Goal: Check status: Check status

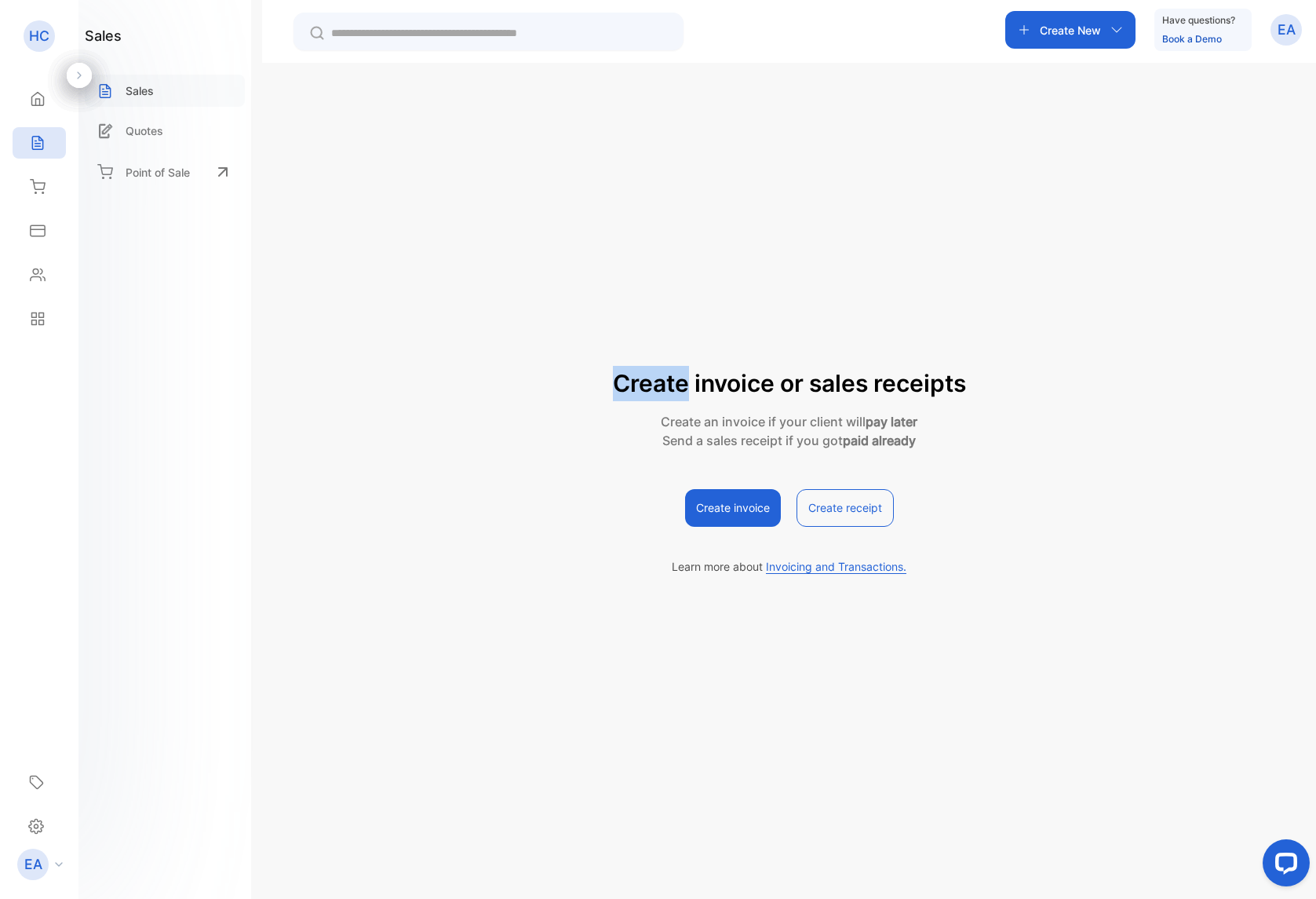
click at [102, 79] on div "Sales" at bounding box center [164, 90] width 160 height 32
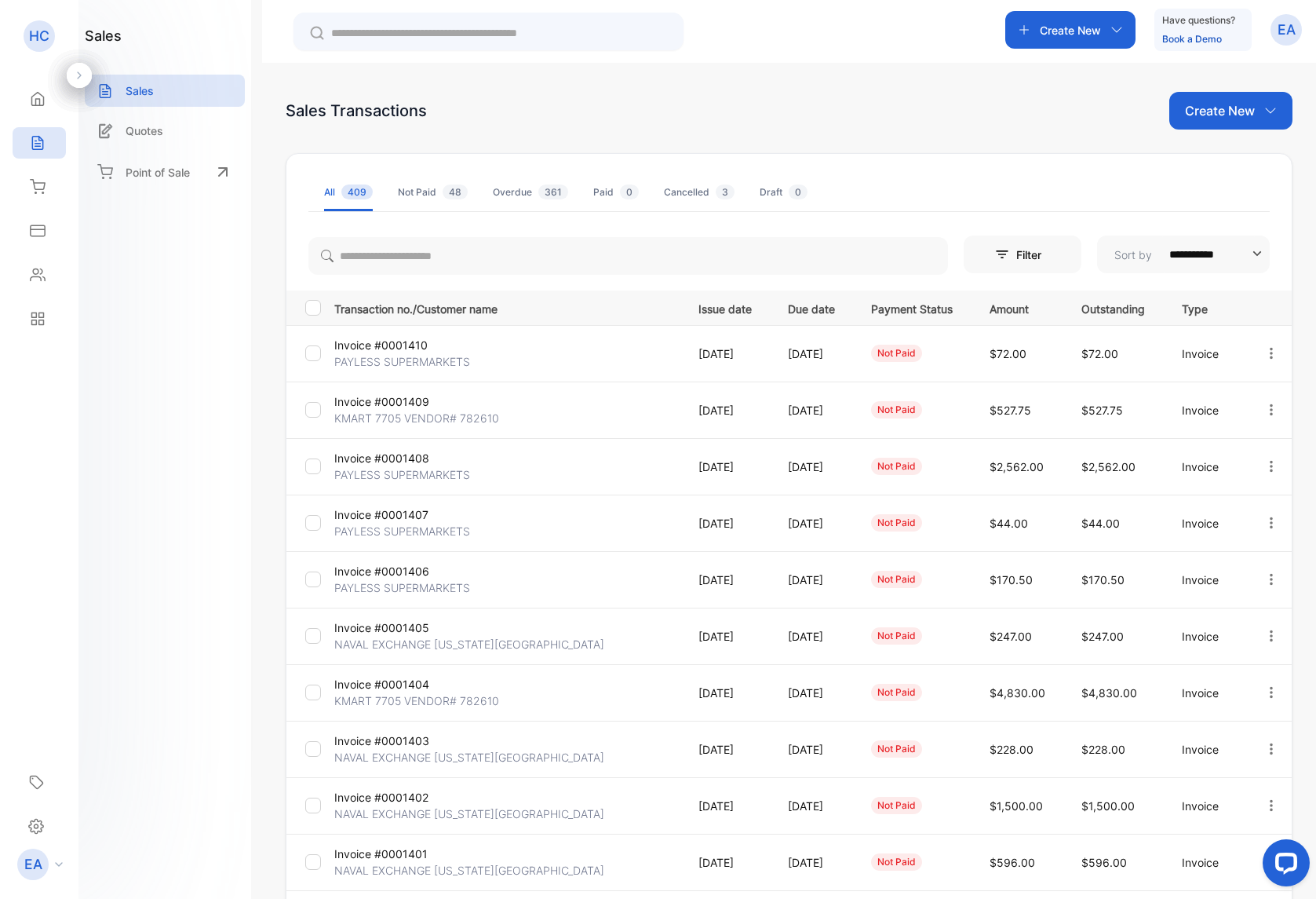
click at [411, 406] on p "Invoice #0001409" at bounding box center [392, 402] width 115 height 17
drag, startPoint x: 2, startPoint y: 91, endPoint x: 411, endPoint y: 406, distance: 516.2
click at [411, 406] on p "Invoice #0001409" at bounding box center [392, 402] width 115 height 17
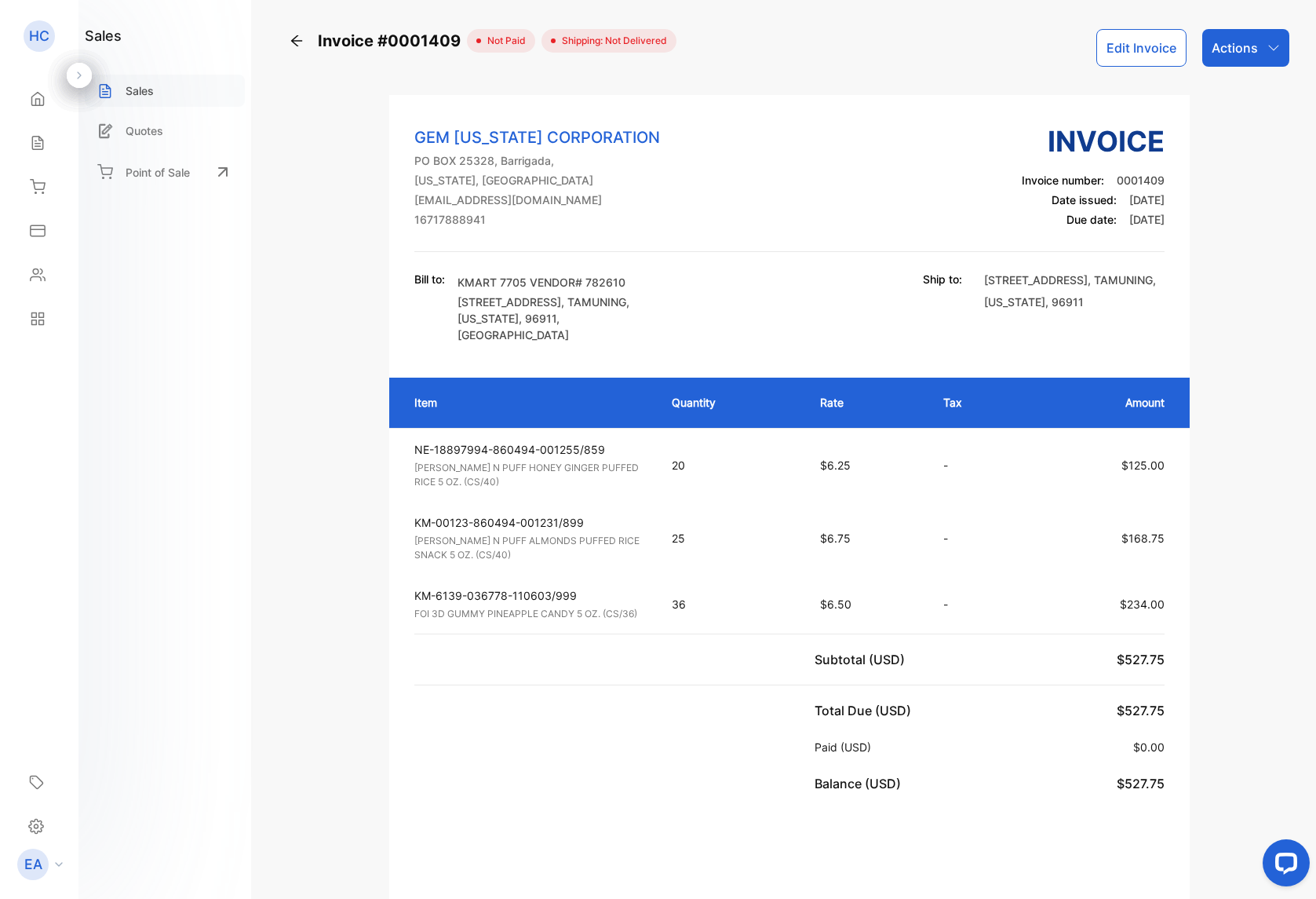
click at [142, 88] on p "Sales" at bounding box center [139, 90] width 28 height 17
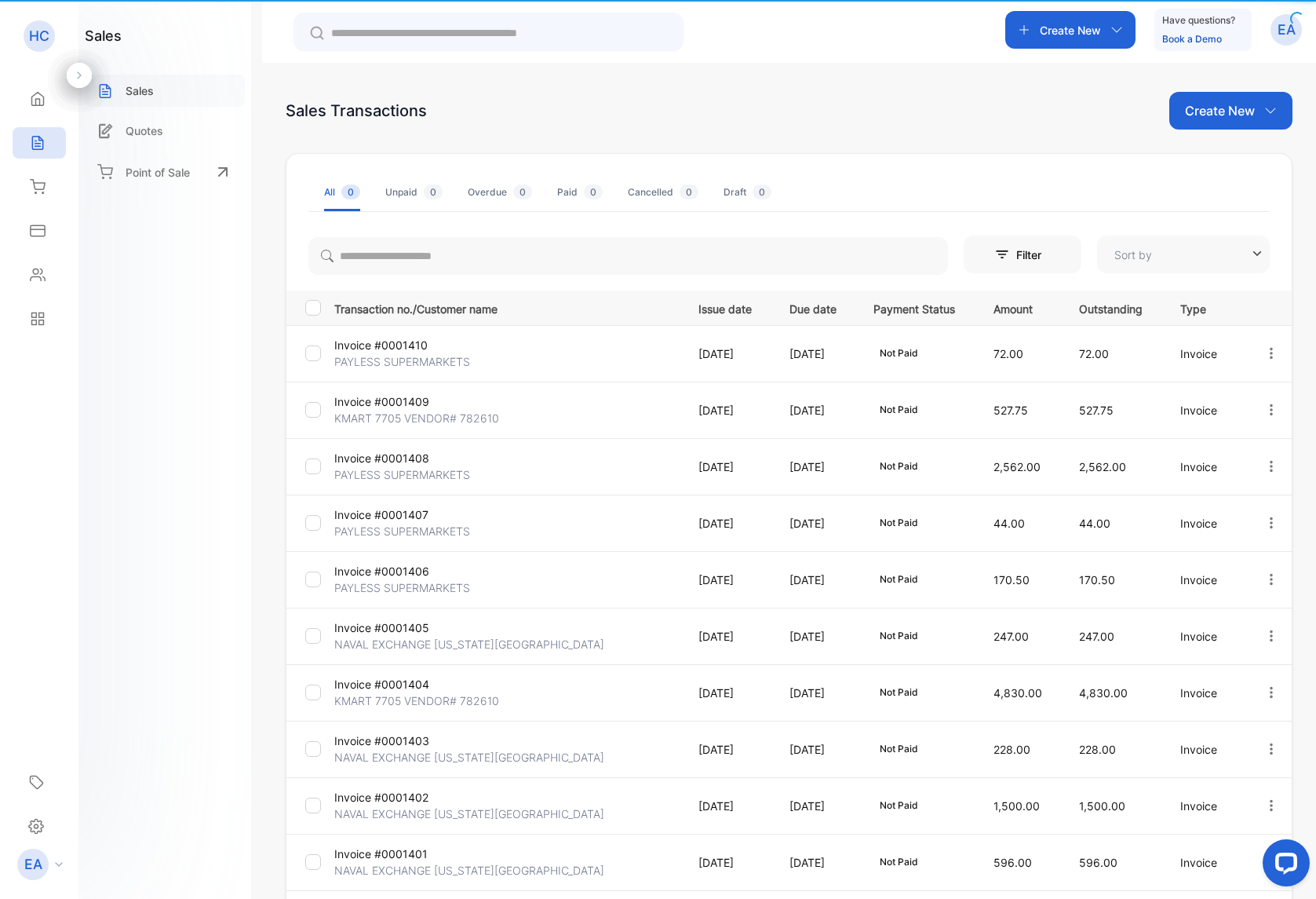
type input "**********"
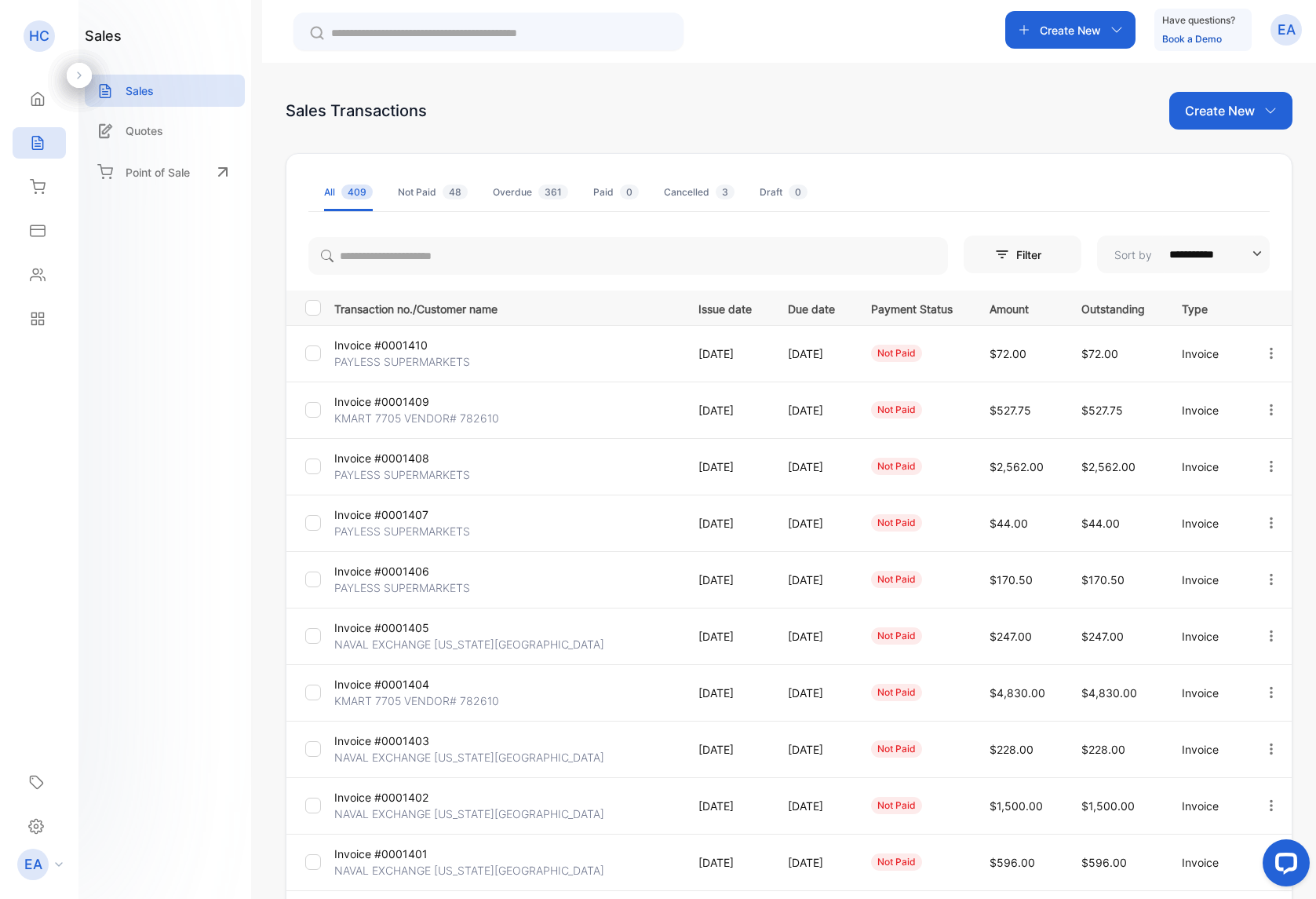
click at [359, 354] on p "PAYLESS SUPERMARKETS" at bounding box center [402, 362] width 136 height 17
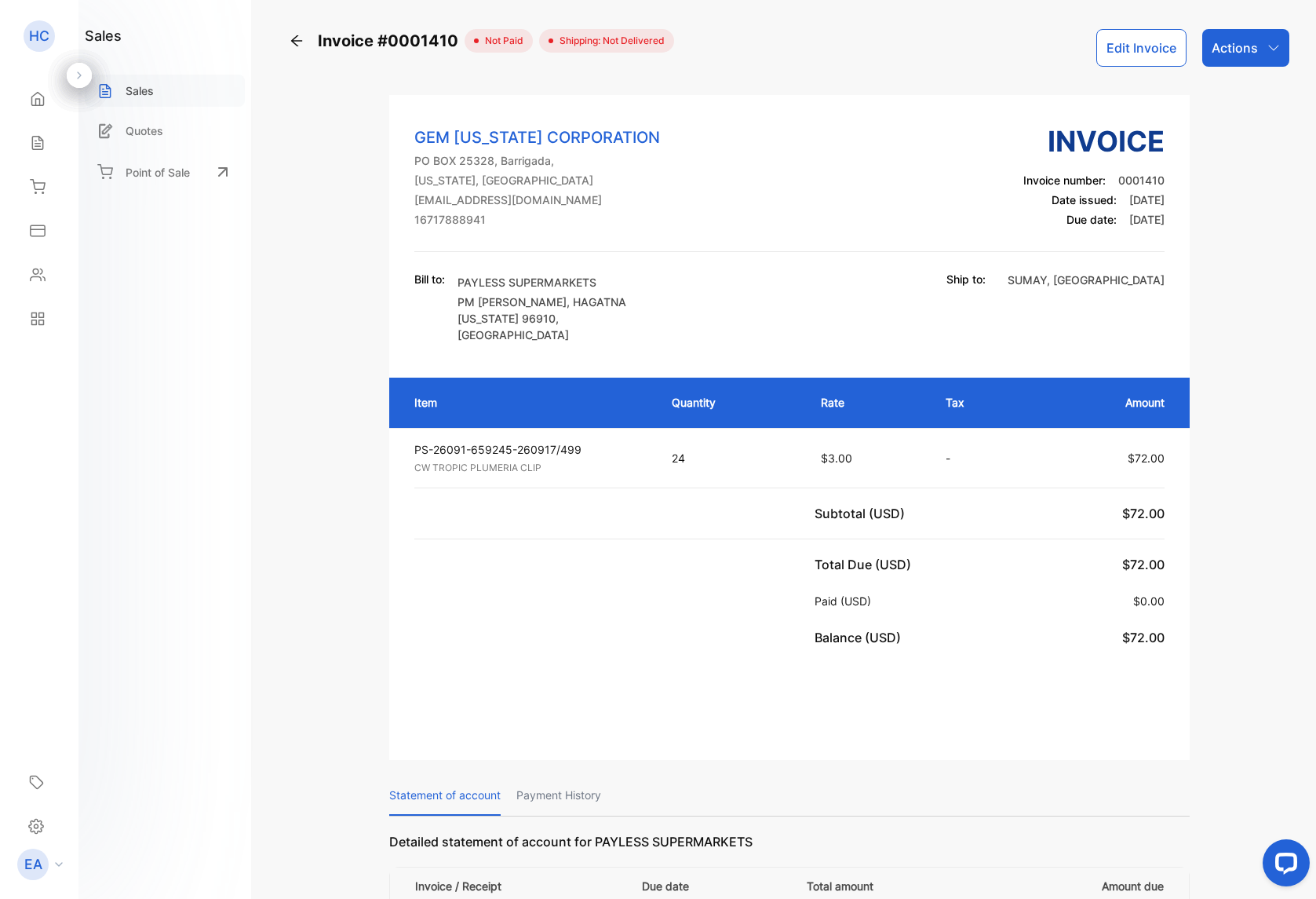
click at [156, 96] on div "Sales" at bounding box center [164, 90] width 160 height 32
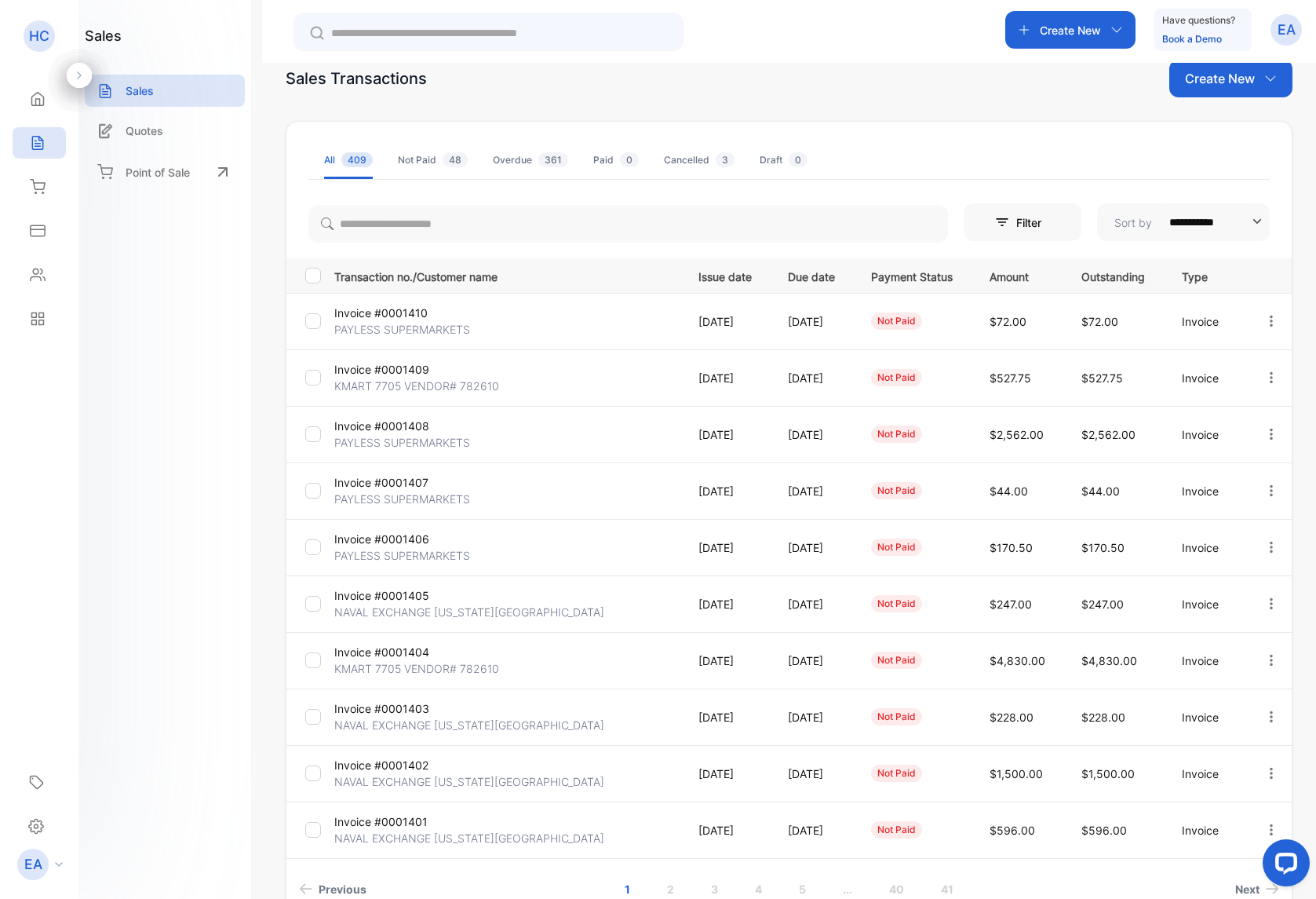
scroll to position [52, 0]
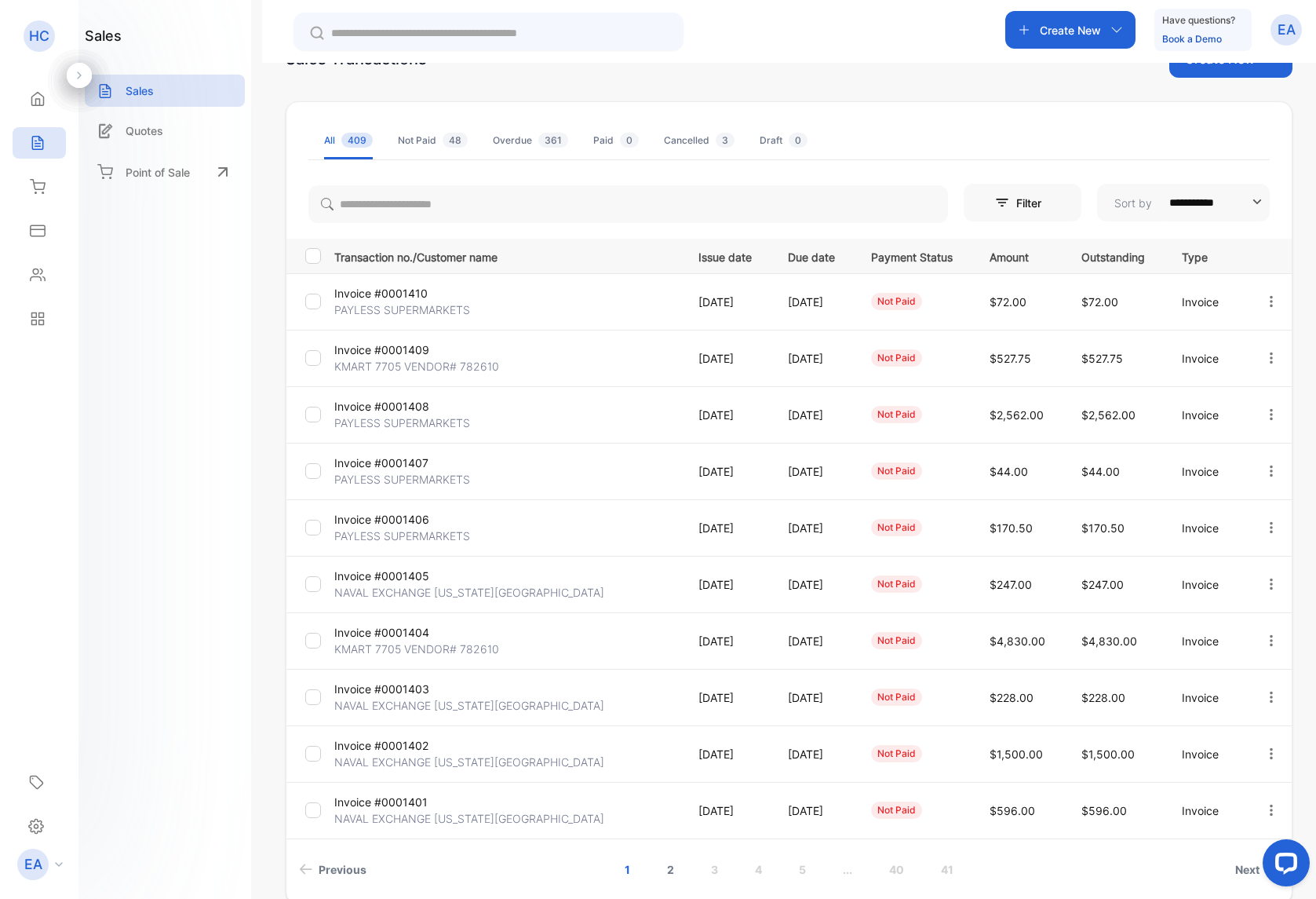
click at [670, 877] on link "2" at bounding box center [670, 869] width 45 height 29
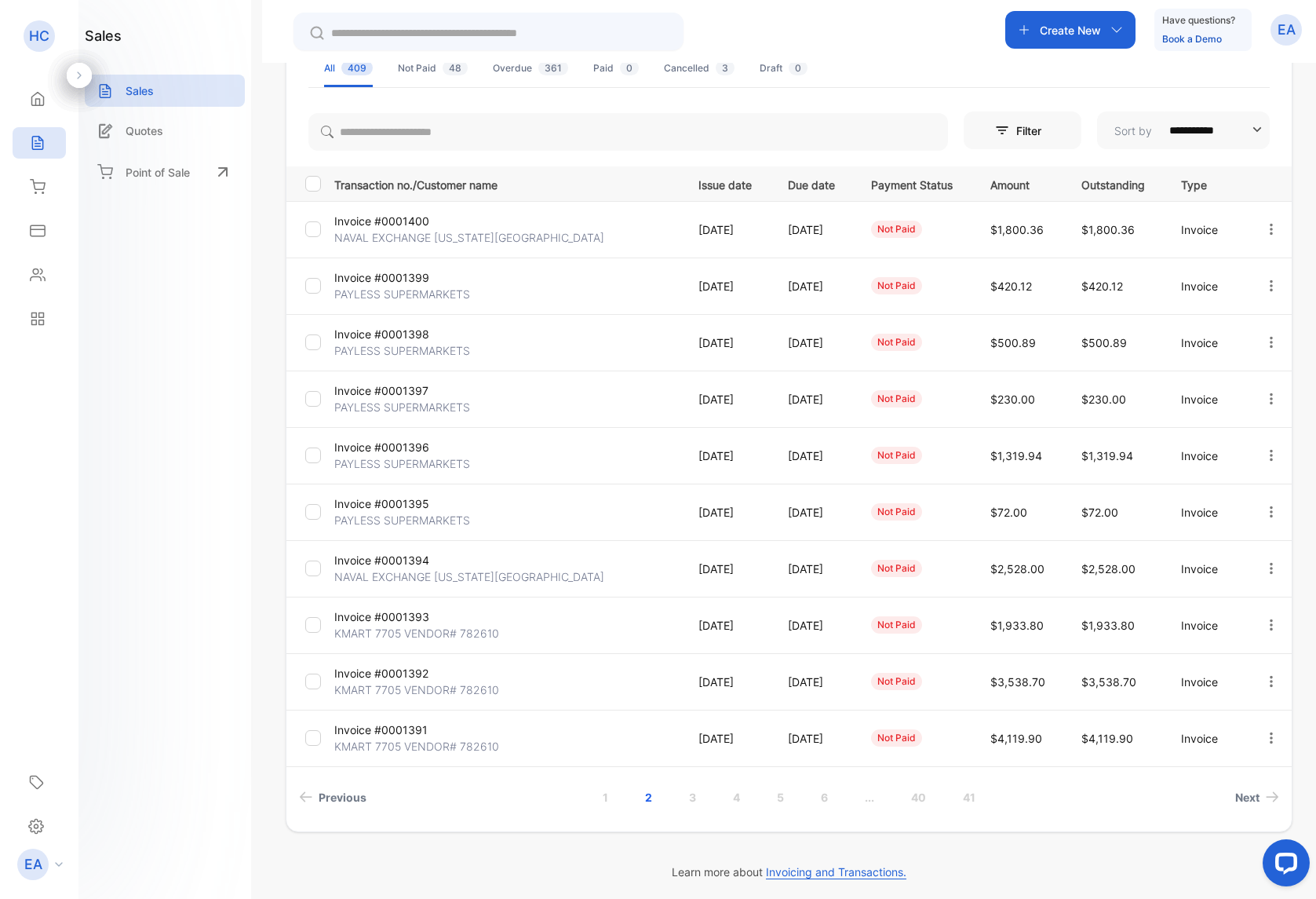
scroll to position [0, 0]
